Goal: Information Seeking & Learning: Find specific fact

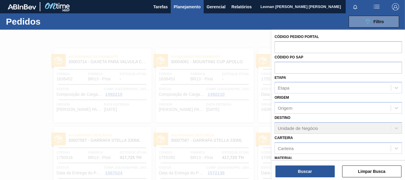
scroll to position [69, 0]
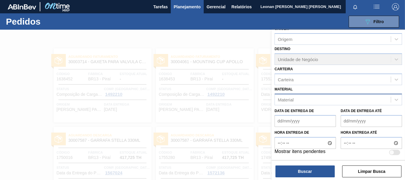
click at [317, 98] on div "Material" at bounding box center [333, 99] width 116 height 9
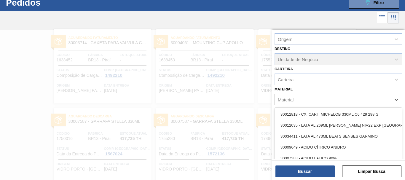
scroll to position [19, 0]
type input "3934"
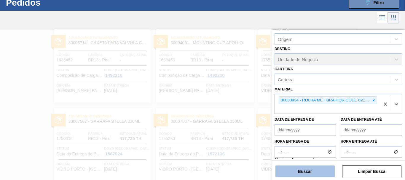
click at [312, 172] on button "Buscar" at bounding box center [304, 171] width 59 height 12
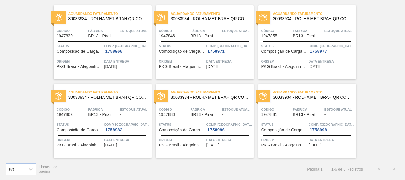
scroll to position [0, 0]
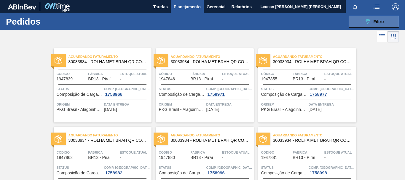
click at [378, 21] on span "Filtro" at bounding box center [378, 21] width 10 height 5
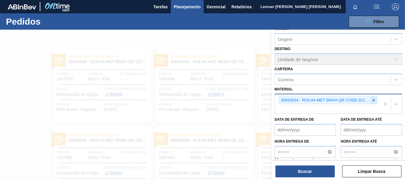
click at [374, 100] on icon at bounding box center [373, 100] width 4 height 4
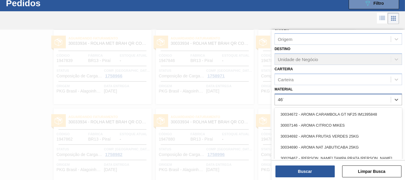
type input "4670"
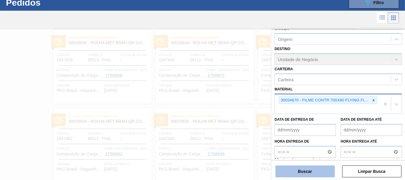
click at [319, 170] on button "Buscar" at bounding box center [304, 171] width 59 height 12
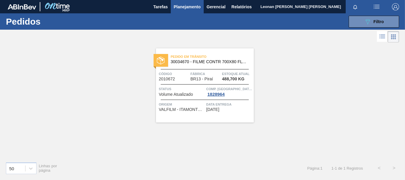
scroll to position [0, 0]
click at [366, 23] on icon "089F7B8B-B2A5-4AFE-B5C0-19BA573D28AC" at bounding box center [367, 21] width 7 height 7
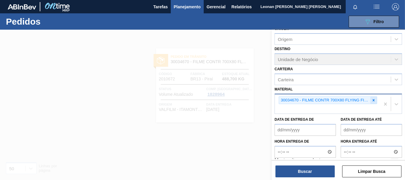
click at [374, 99] on icon at bounding box center [373, 100] width 4 height 4
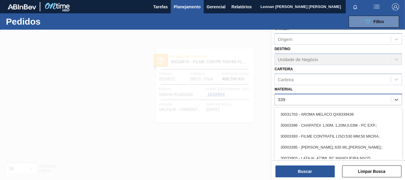
type input "3393"
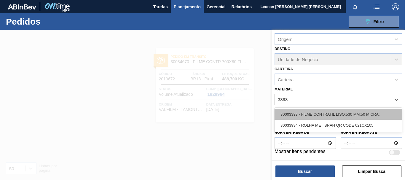
click at [354, 113] on div "30003393 - FILME CONTRATIL LISO;530 MM;50 MICRA;" at bounding box center [337, 114] width 127 height 11
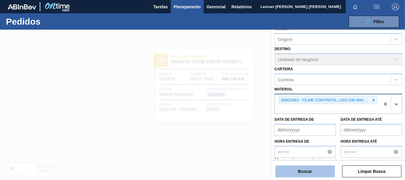
click at [321, 171] on button "Buscar" at bounding box center [304, 171] width 59 height 12
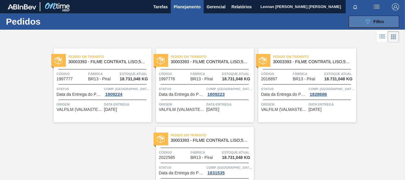
click at [368, 24] on icon "089F7B8B-B2A5-4AFE-B5C0-19BA573D28AC" at bounding box center [367, 21] width 7 height 7
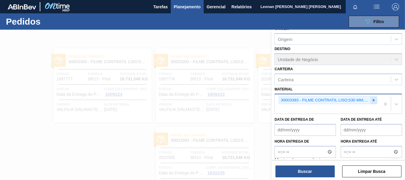
click at [374, 97] on div at bounding box center [373, 100] width 7 height 7
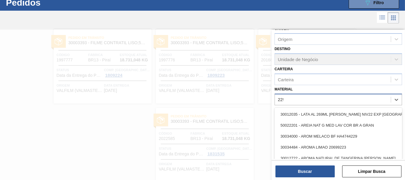
scroll to position [19, 0]
type input "2293"
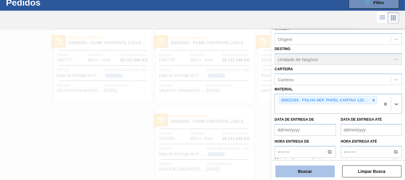
click at [304, 169] on button "Buscar" at bounding box center [304, 171] width 59 height 12
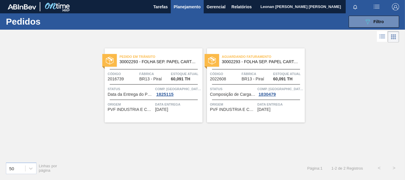
scroll to position [0, 0]
click at [355, 20] on button "089F7B8B-B2A5-4AFE-B5C0-19BA573D28AC Filtro" at bounding box center [374, 22] width 50 height 12
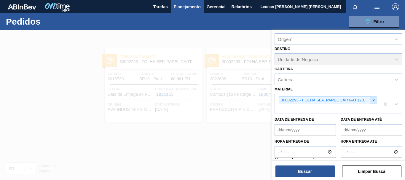
click at [373, 101] on icon at bounding box center [373, 100] width 4 height 4
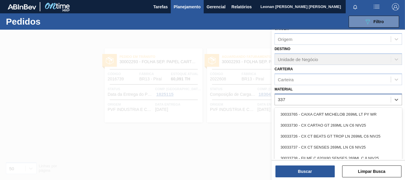
type input "3371"
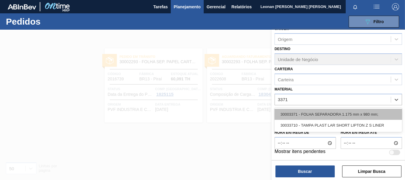
click at [347, 117] on div "30003371 - FOLHA SEPARADORA 1.175 mm x 980 mm;" at bounding box center [337, 114] width 127 height 11
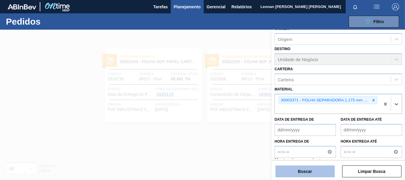
click at [287, 169] on button "Buscar" at bounding box center [304, 171] width 59 height 12
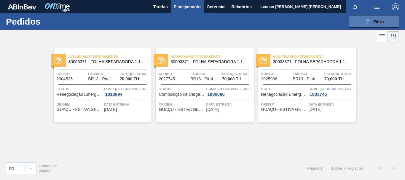
click at [378, 17] on button "089F7B8B-B2A5-4AFE-B5C0-19BA573D28AC Filtro" at bounding box center [374, 22] width 50 height 12
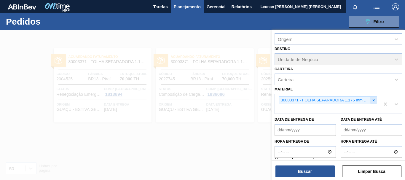
click at [373, 99] on icon at bounding box center [374, 100] width 2 height 2
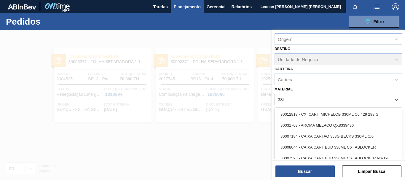
type input "3396"
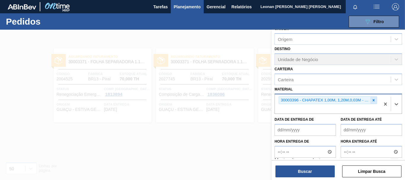
click at [375, 101] on div at bounding box center [373, 100] width 7 height 7
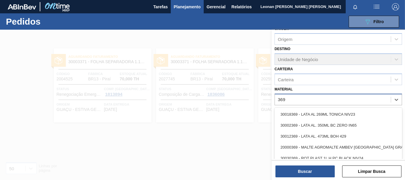
type input "3696"
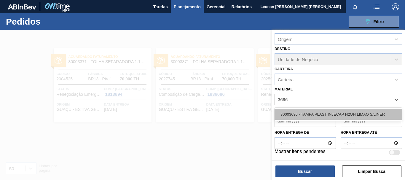
click at [371, 112] on div "30003696 - TAMPA PLAST INJECAP H2OH LIMAO S/LINER" at bounding box center [337, 114] width 127 height 11
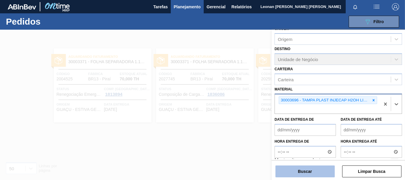
click at [316, 167] on button "Buscar" at bounding box center [304, 171] width 59 height 12
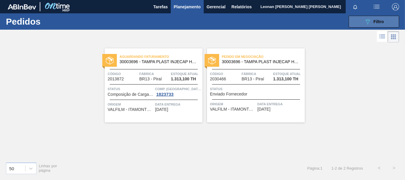
click at [370, 23] on icon "089F7B8B-B2A5-4AFE-B5C0-19BA573D28AC" at bounding box center [367, 21] width 7 height 7
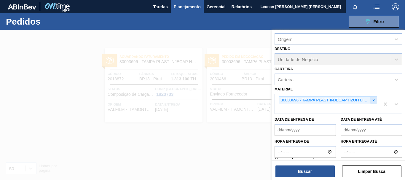
click at [373, 100] on icon at bounding box center [374, 100] width 2 height 2
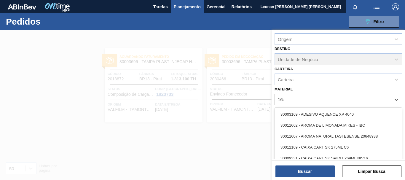
type input "1645"
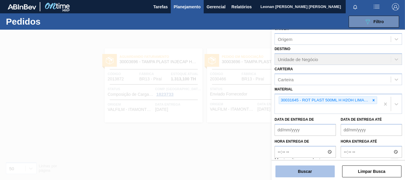
click at [318, 174] on button "Buscar" at bounding box center [304, 171] width 59 height 12
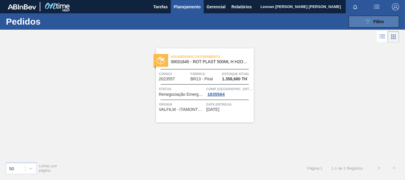
click at [391, 23] on button "089F7B8B-B2A5-4AFE-B5C0-19BA573D28AC Filtro" at bounding box center [374, 22] width 50 height 12
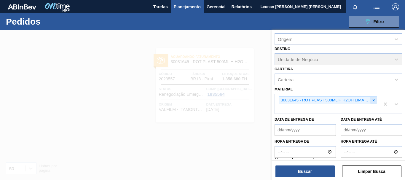
click at [373, 99] on icon at bounding box center [373, 100] width 4 height 4
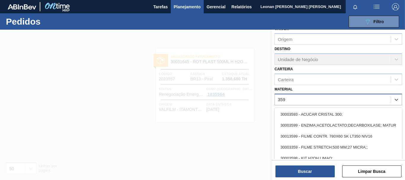
type input "3598"
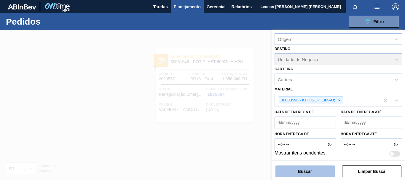
click at [310, 175] on button "Buscar" at bounding box center [304, 171] width 59 height 12
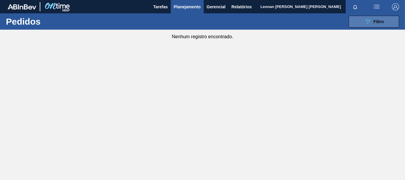
click at [388, 25] on button "089F7B8B-B2A5-4AFE-B5C0-19BA573D28AC Filtro" at bounding box center [374, 22] width 50 height 12
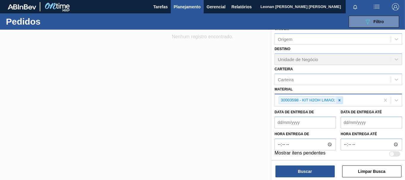
click at [339, 100] on icon at bounding box center [339, 100] width 4 height 4
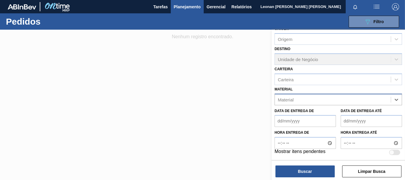
click at [333, 101] on div "Material" at bounding box center [333, 99] width 116 height 9
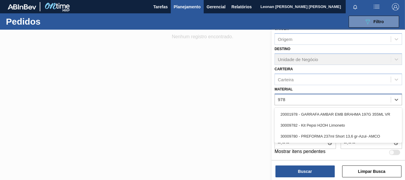
type input "9782"
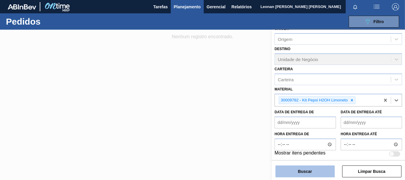
click at [315, 171] on button "Buscar" at bounding box center [304, 171] width 59 height 12
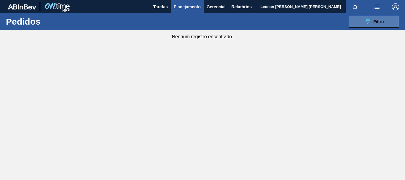
click at [374, 20] on span "Filtro" at bounding box center [378, 21] width 10 height 5
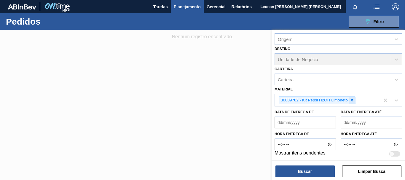
click at [354, 101] on icon at bounding box center [352, 100] width 4 height 4
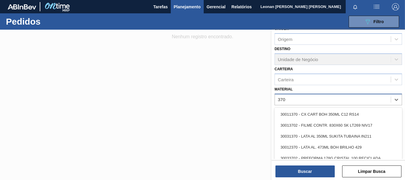
type input "3702"
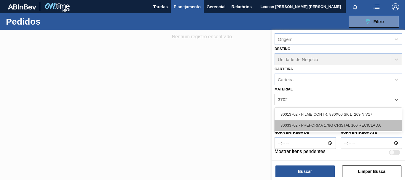
click at [317, 126] on div "30033702 - PREFORMA 178G CRISTAL 100 RECICLADA" at bounding box center [337, 125] width 127 height 11
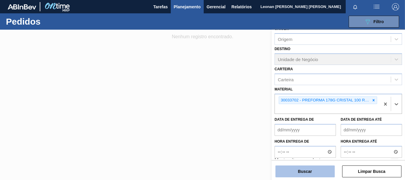
click at [323, 174] on button "Buscar" at bounding box center [304, 171] width 59 height 12
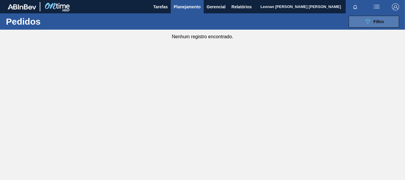
click at [367, 20] on icon "089F7B8B-B2A5-4AFE-B5C0-19BA573D28AC" at bounding box center [367, 21] width 7 height 7
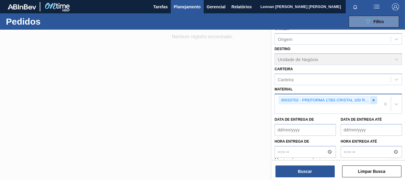
click at [373, 101] on icon at bounding box center [374, 100] width 2 height 2
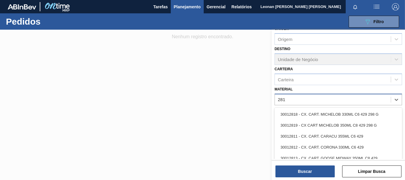
type input "2819"
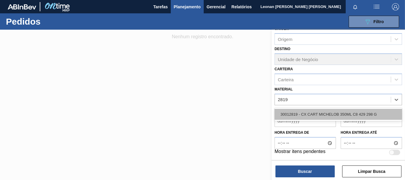
click at [351, 113] on div "30012819 - CX CART MICHELOB 350ML C8 429 298 G" at bounding box center [337, 114] width 127 height 11
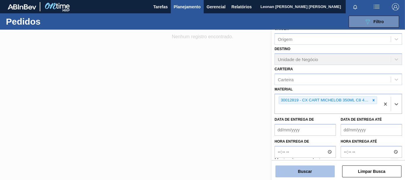
click at [326, 175] on button "Buscar" at bounding box center [304, 171] width 59 height 12
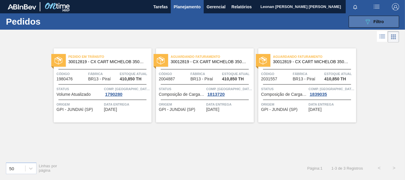
click at [368, 19] on icon "089F7B8B-B2A5-4AFE-B5C0-19BA573D28AC" at bounding box center [367, 21] width 7 height 7
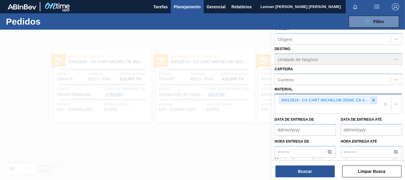
click at [373, 100] on icon at bounding box center [374, 100] width 2 height 2
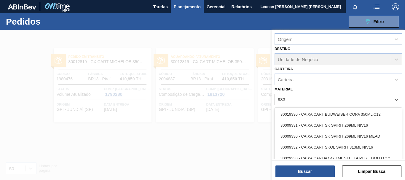
type input "9330"
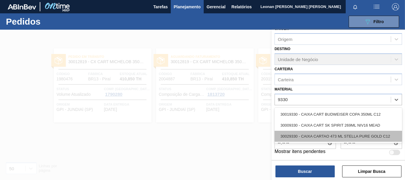
click at [366, 136] on div "30029330 - CAIXA CARTAO 473 ML STELLA PURE GOLD C12" at bounding box center [337, 136] width 127 height 11
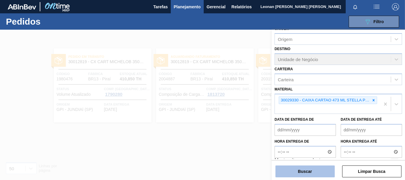
click at [315, 172] on button "Buscar" at bounding box center [304, 171] width 59 height 12
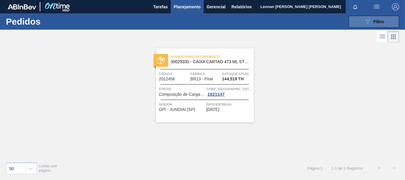
click at [376, 20] on span "Filtro" at bounding box center [378, 21] width 10 height 5
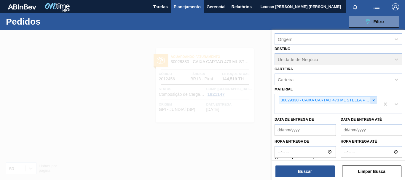
click at [371, 101] on icon at bounding box center [373, 100] width 4 height 4
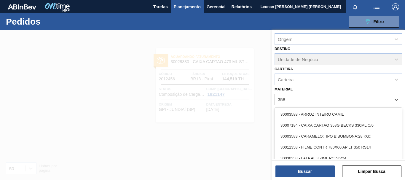
type input "3581"
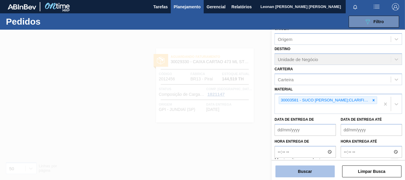
click at [316, 170] on button "Buscar" at bounding box center [304, 171] width 59 height 12
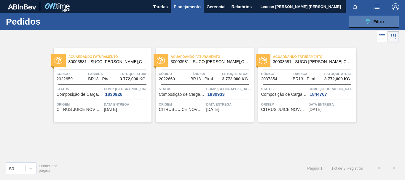
click at [351, 23] on button "089F7B8B-B2A5-4AFE-B5C0-19BA573D28AC Filtro" at bounding box center [374, 22] width 50 height 12
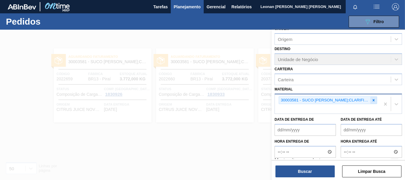
click at [373, 99] on icon at bounding box center [373, 100] width 4 height 4
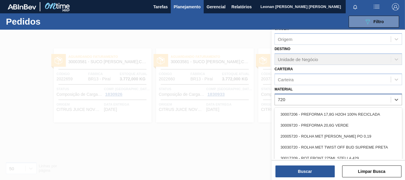
type input "7206"
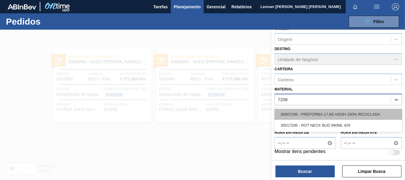
click at [364, 115] on div "30007206 - PREFORMA 17,8G H2OH 100% RECICLADA" at bounding box center [337, 114] width 127 height 11
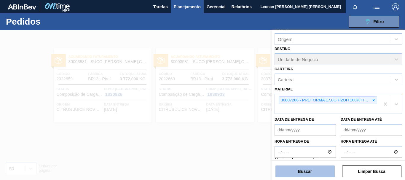
click at [308, 175] on button "Buscar" at bounding box center [304, 171] width 59 height 12
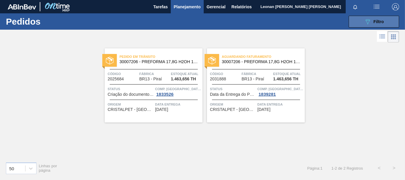
click at [385, 22] on button "089F7B8B-B2A5-4AFE-B5C0-19BA573D28AC Filtro" at bounding box center [374, 22] width 50 height 12
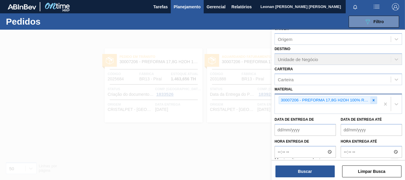
click at [373, 100] on icon at bounding box center [373, 100] width 4 height 4
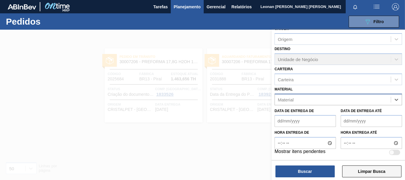
click at [377, 171] on button "Limpar Busca" at bounding box center [371, 171] width 59 height 12
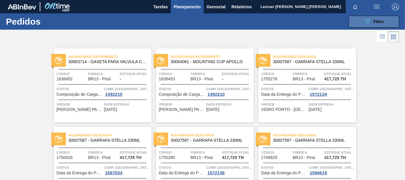
click at [374, 23] on span "Filtro" at bounding box center [378, 21] width 10 height 5
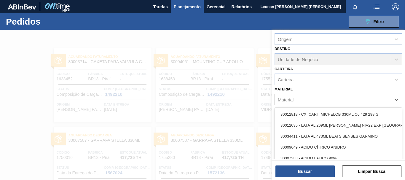
click at [362, 98] on div "Material" at bounding box center [333, 99] width 116 height 9
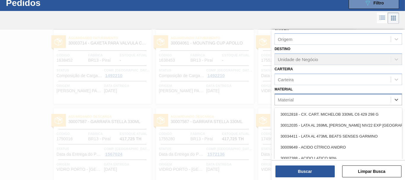
scroll to position [19, 0]
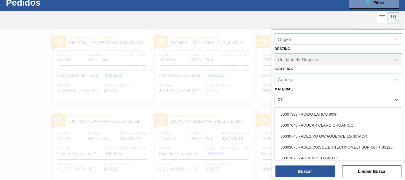
type input "0745"
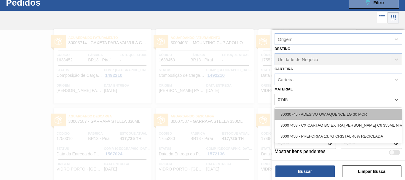
click at [339, 112] on div "30030745 - ADESIVO OW AQUENCE LG 30 MCR" at bounding box center [337, 114] width 127 height 11
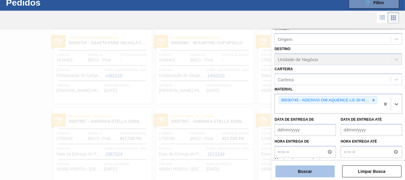
click at [310, 172] on button "Buscar" at bounding box center [304, 171] width 59 height 12
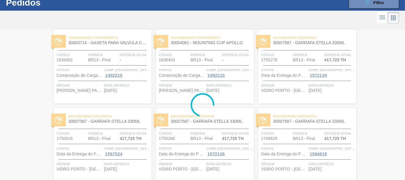
scroll to position [0, 0]
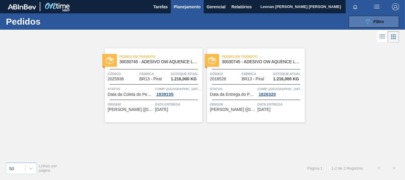
click at [354, 23] on button "089F7B8B-B2A5-4AFE-B5C0-19BA573D28AC Filtro" at bounding box center [374, 22] width 50 height 12
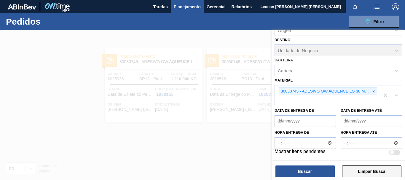
click at [382, 170] on button "Limpar Busca" at bounding box center [371, 171] width 59 height 12
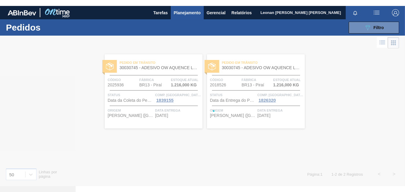
scroll to position [69, 0]
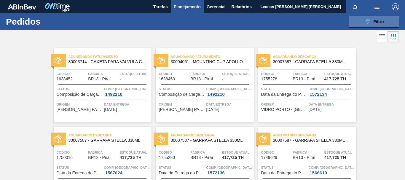
click at [371, 23] on div "089F7B8B-B2A5-4AFE-B5C0-19BA573D28AC Filtro" at bounding box center [374, 21] width 20 height 7
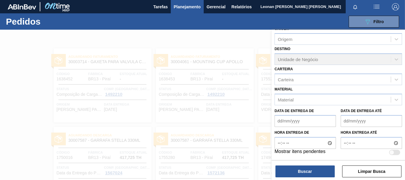
click at [239, 34] on div at bounding box center [202, 120] width 405 height 180
